Goal: Find specific page/section: Find specific page/section

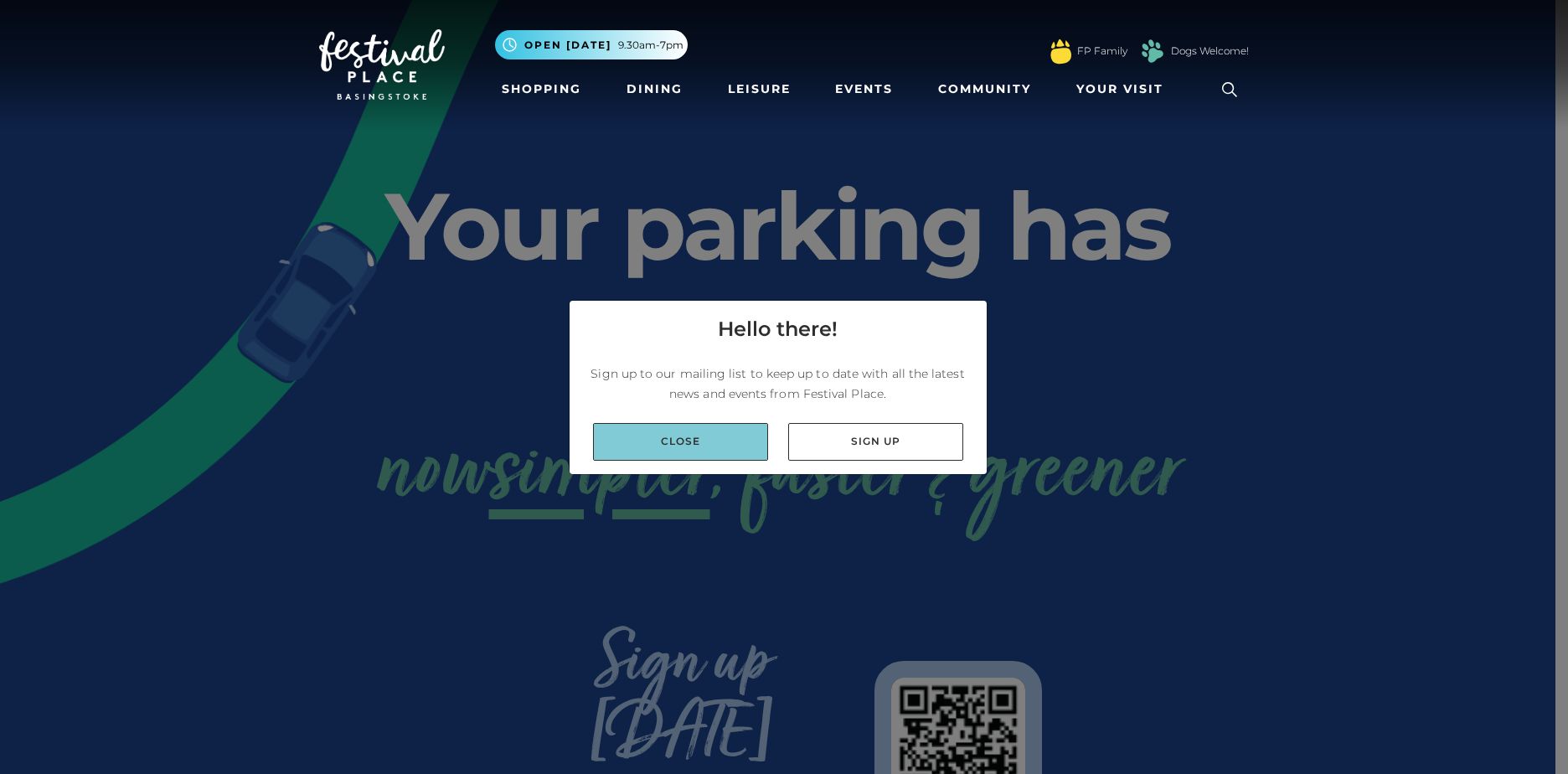
click at [732, 434] on link "Close" at bounding box center [681, 441] width 175 height 37
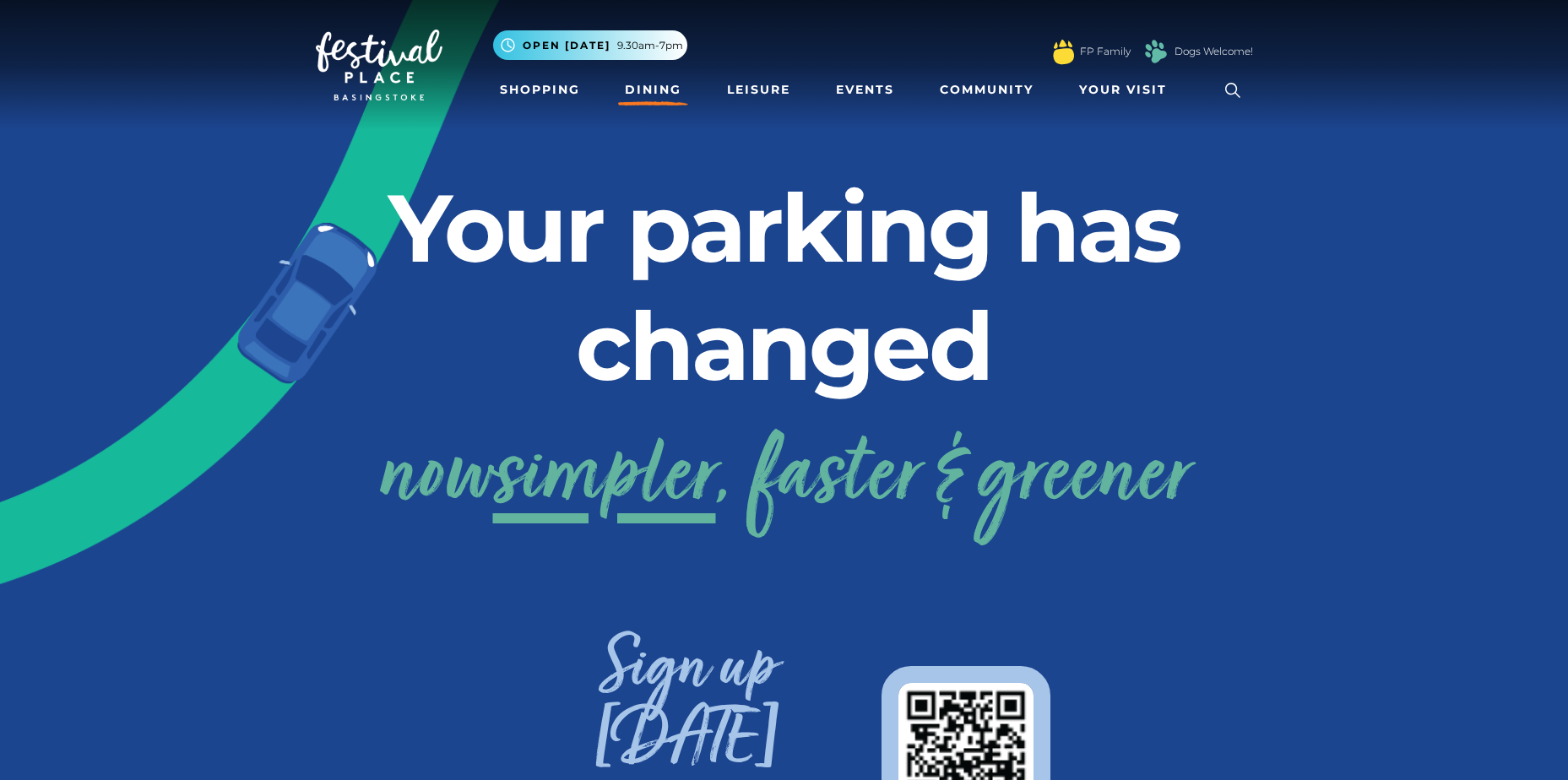
click at [657, 92] on link "Dining" at bounding box center [653, 90] width 70 height 32
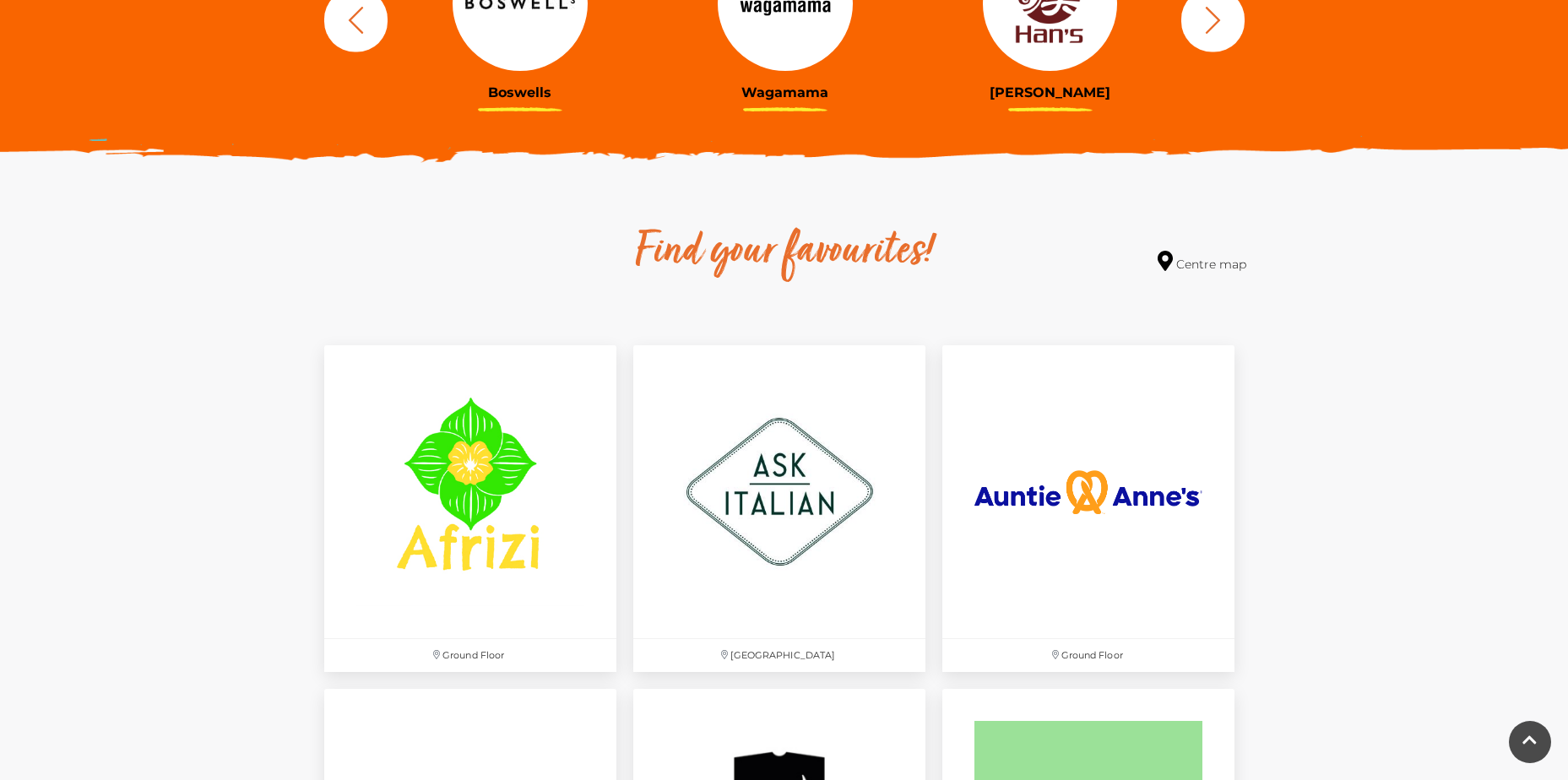
scroll to position [1013, 0]
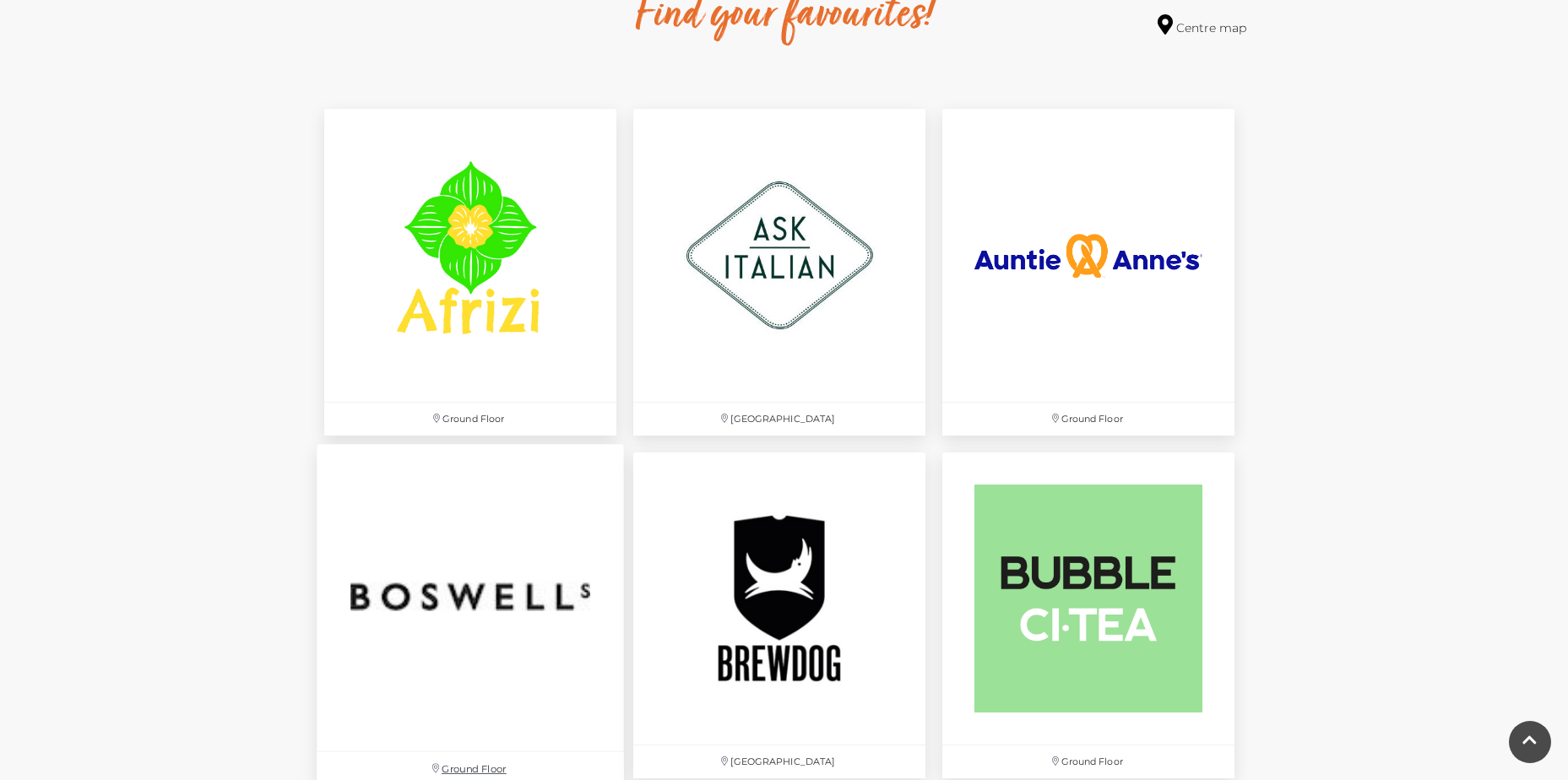
click at [432, 623] on img at bounding box center [470, 597] width 307 height 307
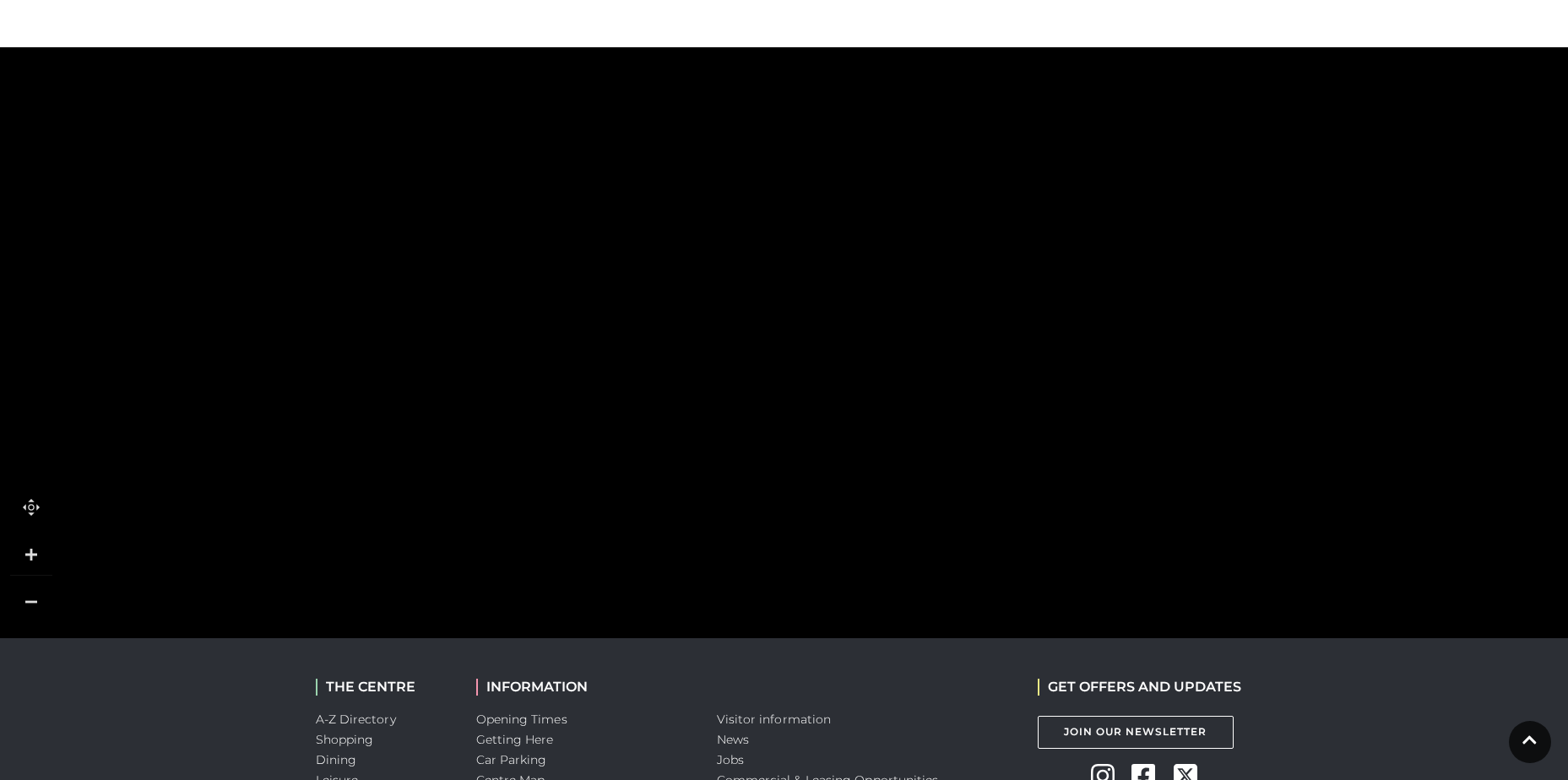
scroll to position [1013, 0]
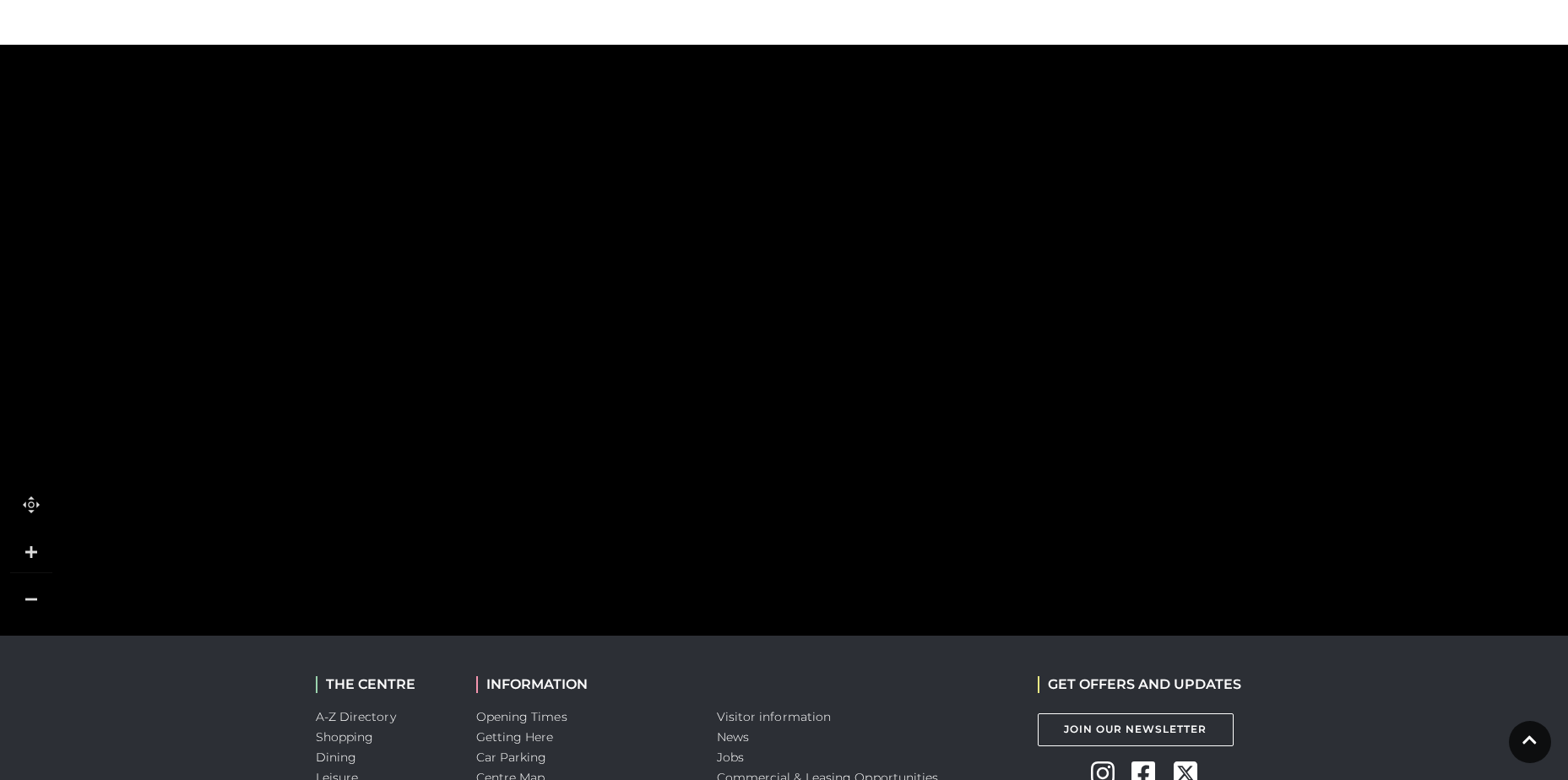
click at [925, 329] on rect at bounding box center [900, 296] width 143 height 93
